Goal: Find specific page/section: Find specific page/section

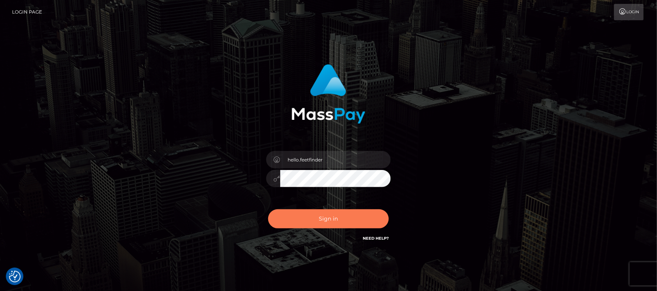
click at [362, 215] on button "Sign in" at bounding box center [328, 218] width 121 height 19
click at [353, 226] on button "Sign in" at bounding box center [328, 218] width 121 height 19
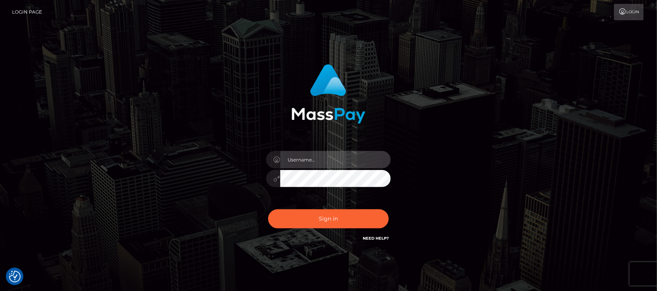
type input "hello.feetfinder"
click at [356, 164] on input "hello.feetfinder" at bounding box center [335, 160] width 110 height 18
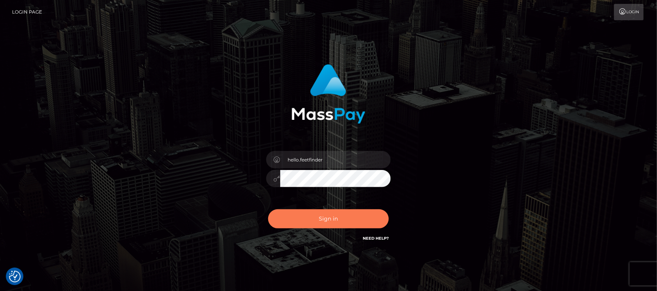
click at [330, 224] on button "Sign in" at bounding box center [328, 218] width 121 height 19
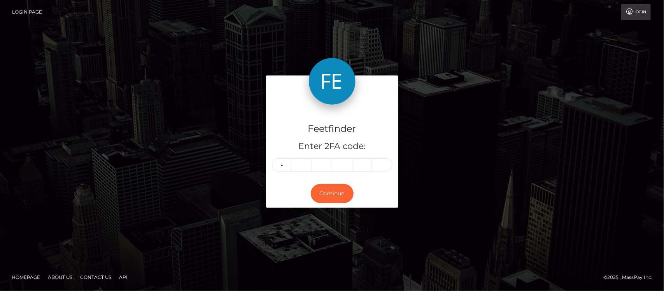
type input "6"
type input "0"
type input "7"
type input "3"
type input "2"
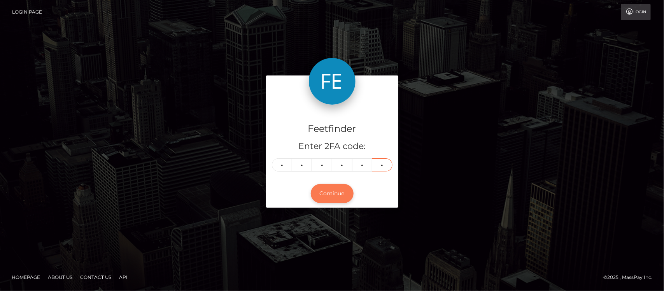
type input "5"
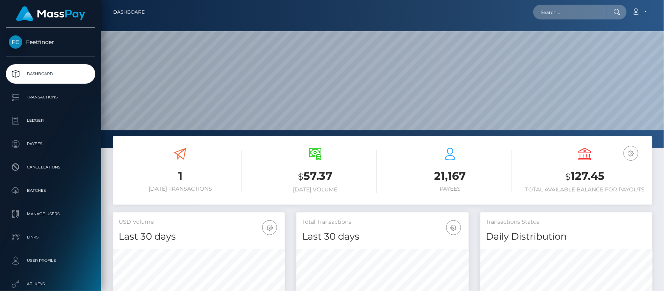
scroll to position [137, 172]
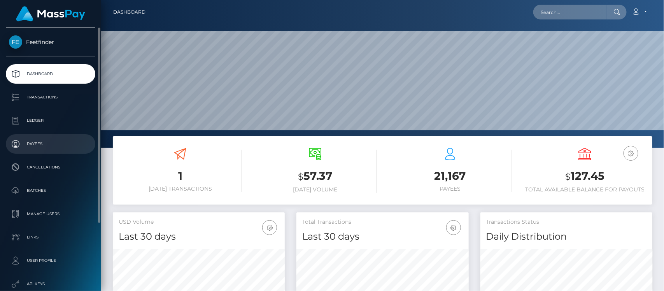
click at [36, 146] on p "Payees" at bounding box center [50, 144] width 83 height 12
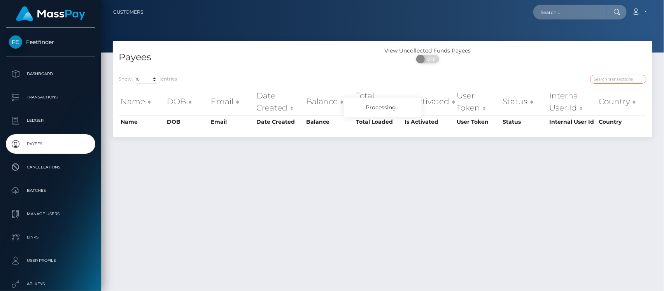
click at [619, 81] on input "search" at bounding box center [618, 79] width 56 height 9
paste input "600a69a5-72dd-11f0-87f1-0266f44cc279"
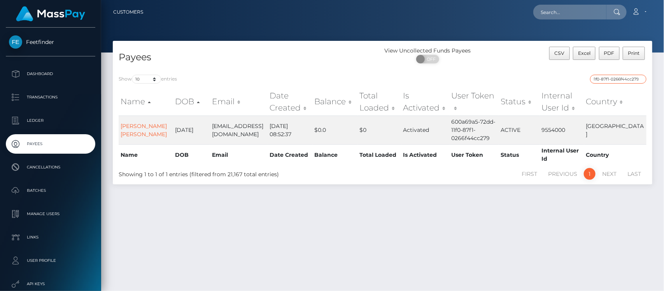
type input "600a69a5-72dd-11f0-87f1-0266f44cc279"
